Goal: Task Accomplishment & Management: Use online tool/utility

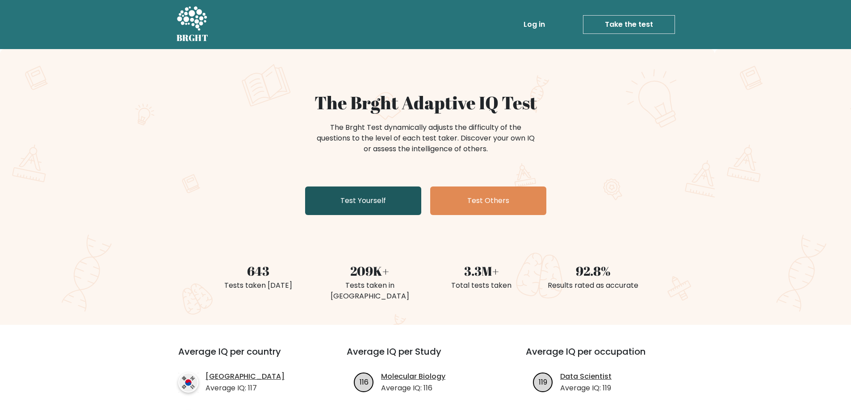
click at [333, 209] on link "Test Yourself" at bounding box center [363, 201] width 116 height 29
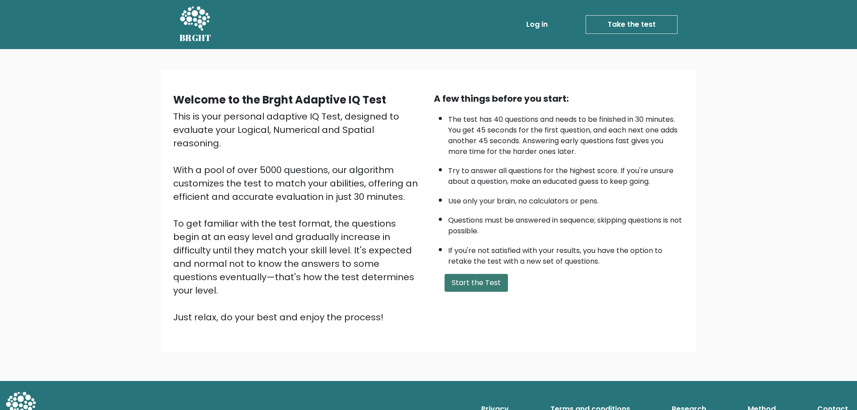
click at [476, 282] on button "Start the Test" at bounding box center [476, 283] width 63 height 18
